Goal: Task Accomplishment & Management: Manage account settings

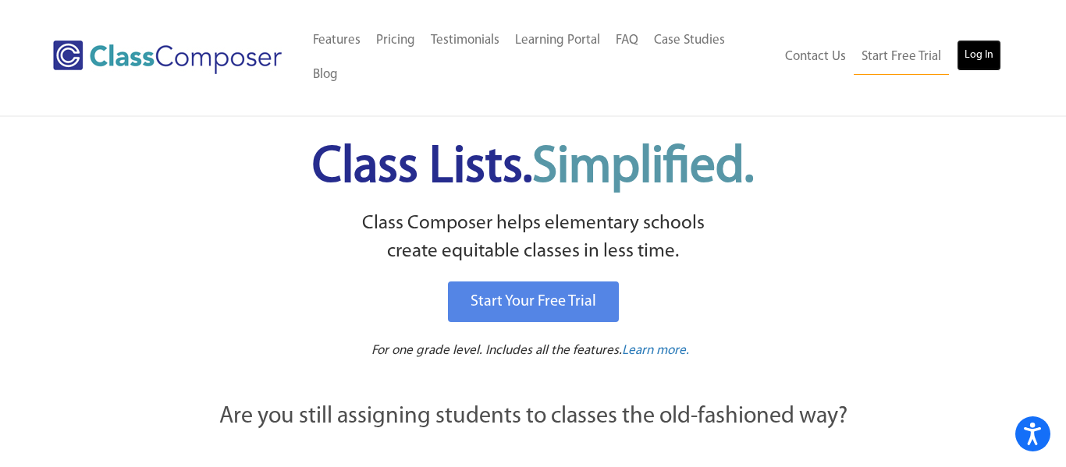
click at [976, 48] on link "Log In" at bounding box center [979, 55] width 44 height 31
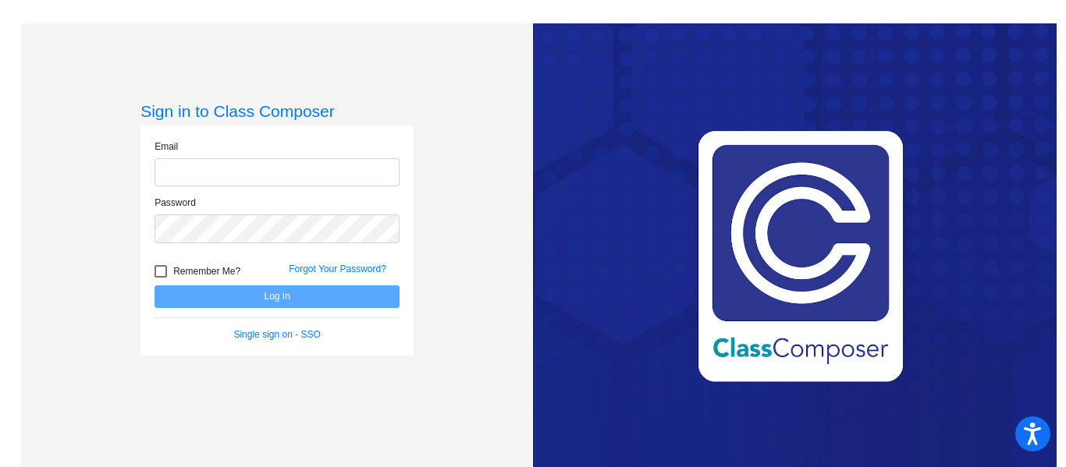
type input "[EMAIL_ADDRESS][DOMAIN_NAME]"
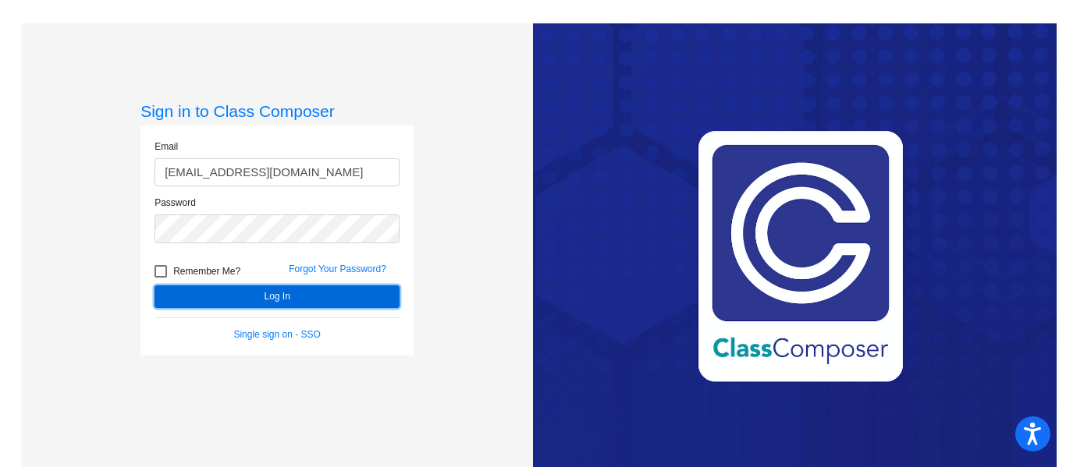
click at [290, 300] on button "Log In" at bounding box center [277, 297] width 245 height 23
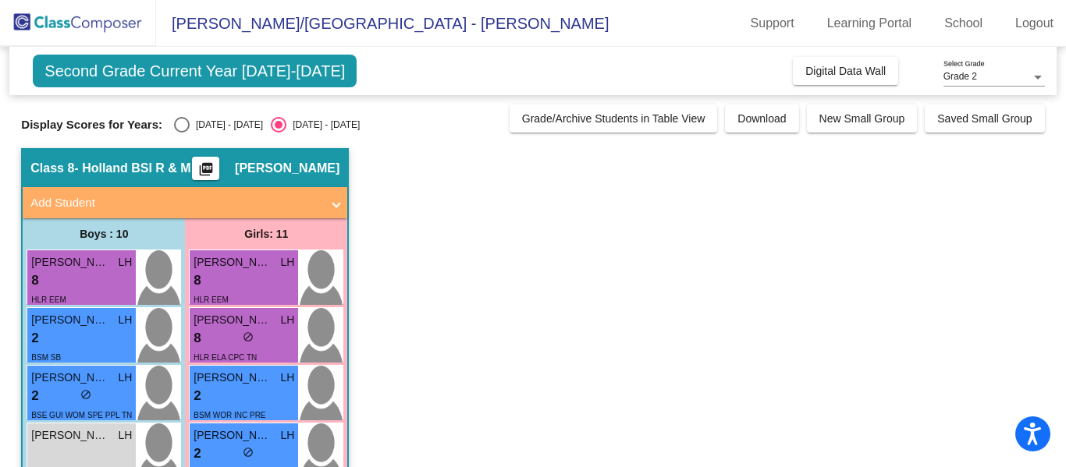
click at [174, 132] on div "Select an option" at bounding box center [182, 125] width 16 height 16
click at [181, 133] on input "[DATE] - [DATE]" at bounding box center [181, 133] width 1 height 1
radio input "true"
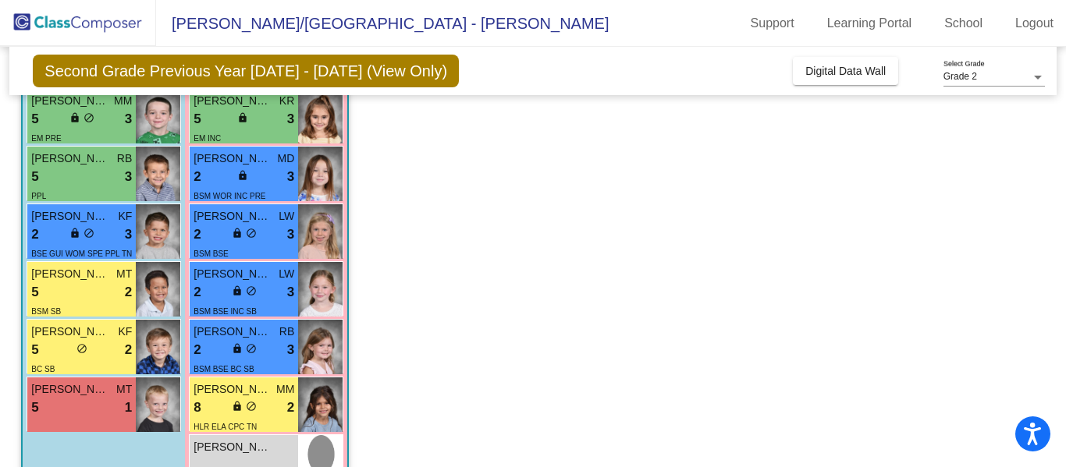
scroll to position [396, 0]
